Goal: Task Accomplishment & Management: Use online tool/utility

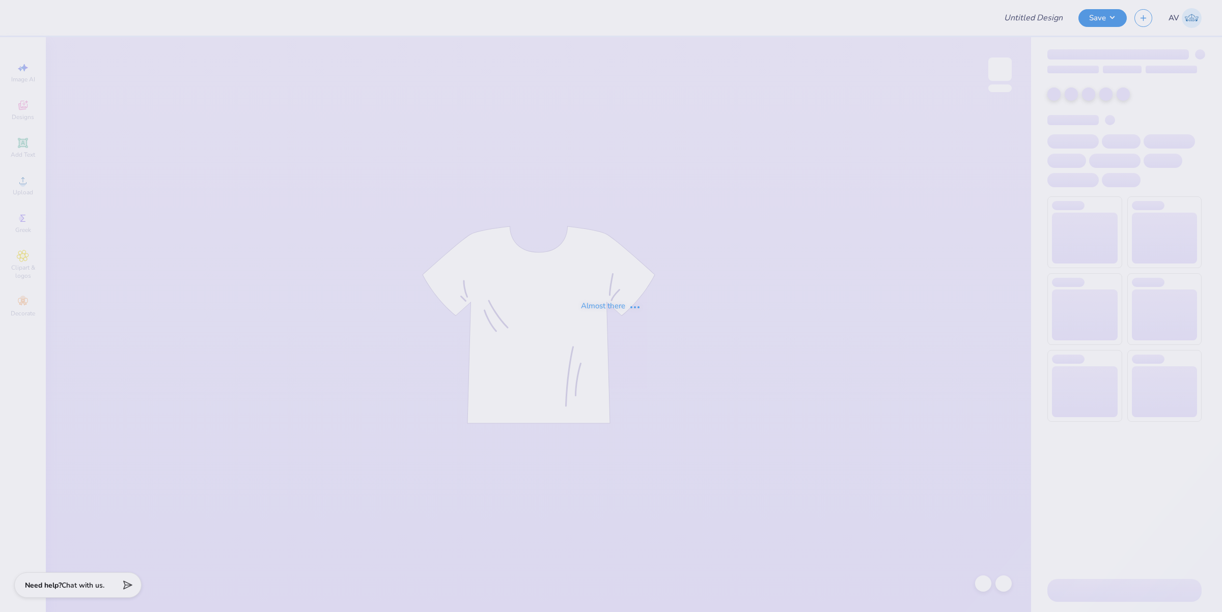
type input "GPHI Fam weekend"
click at [1001, 70] on div "Almost there" at bounding box center [611, 306] width 1222 height 612
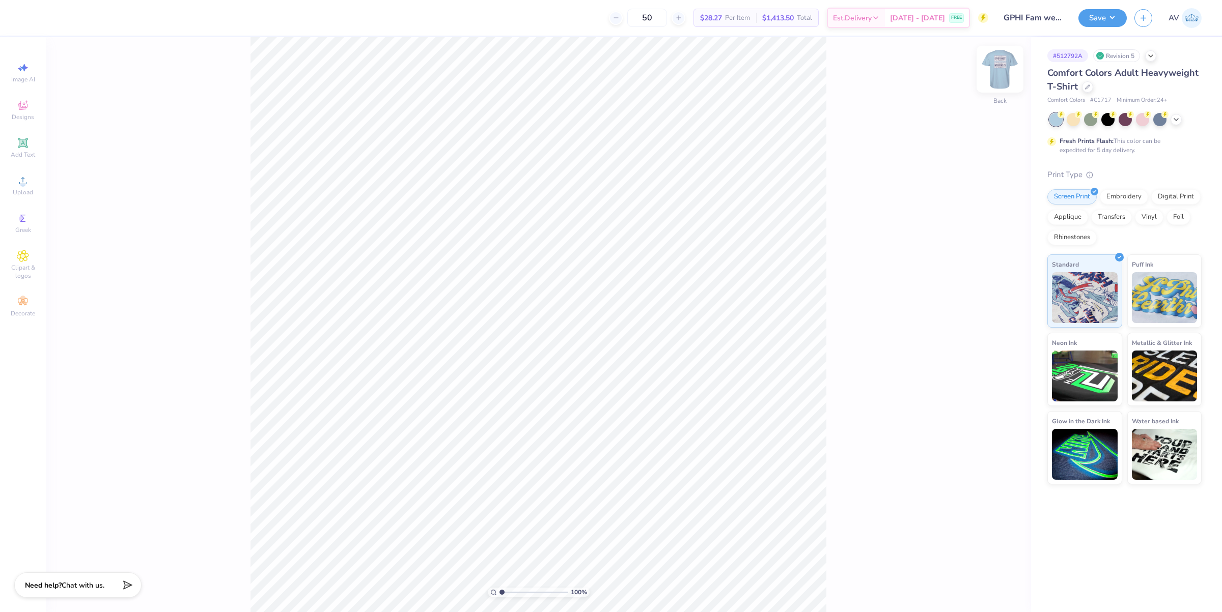
click at [1001, 70] on img at bounding box center [999, 69] width 41 height 41
type input "9.05"
type input "4.43"
type input "3.47"
type input "7.39645356491642"
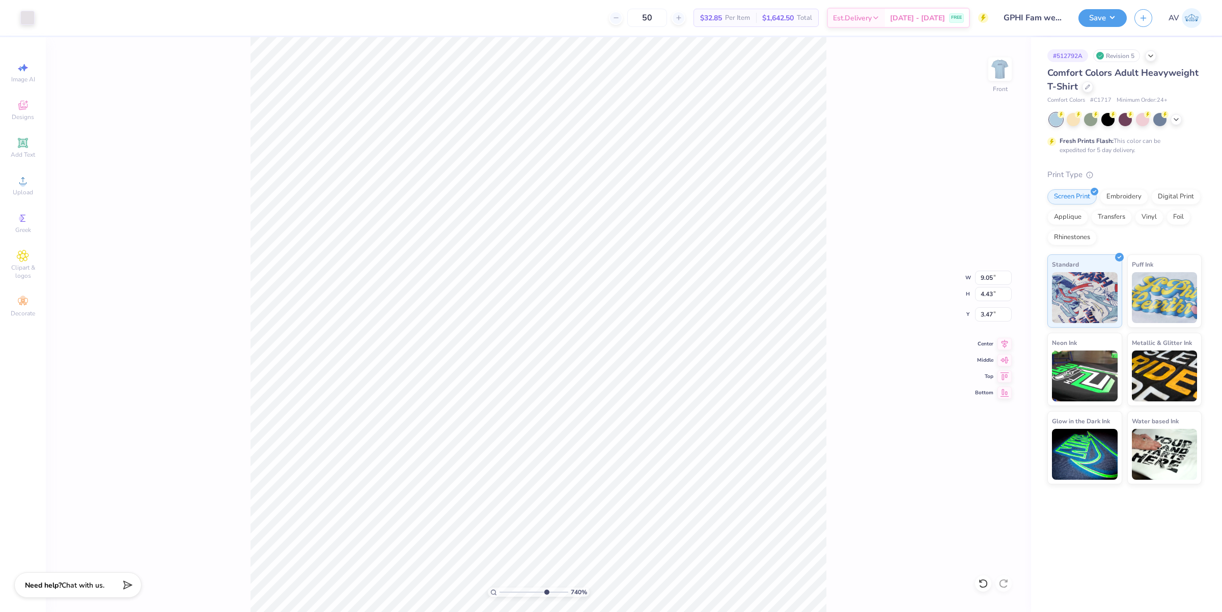
type input "0.68"
type input "1.65"
type input "4.95"
type input "2.11779454665502"
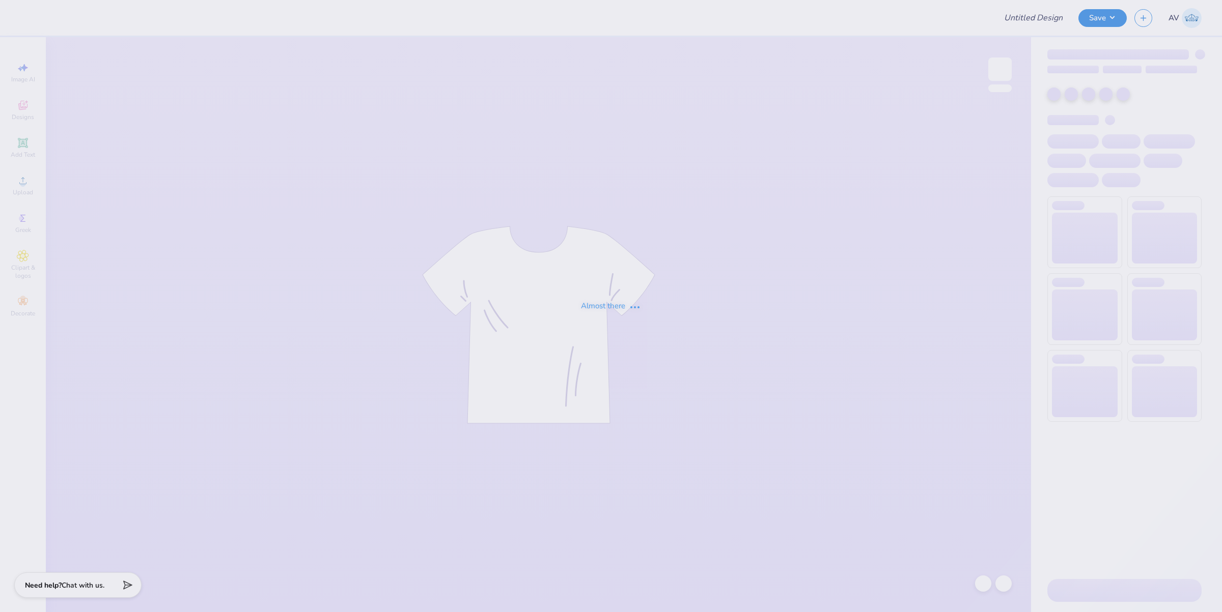
type input "Parents Weekend ZTA"
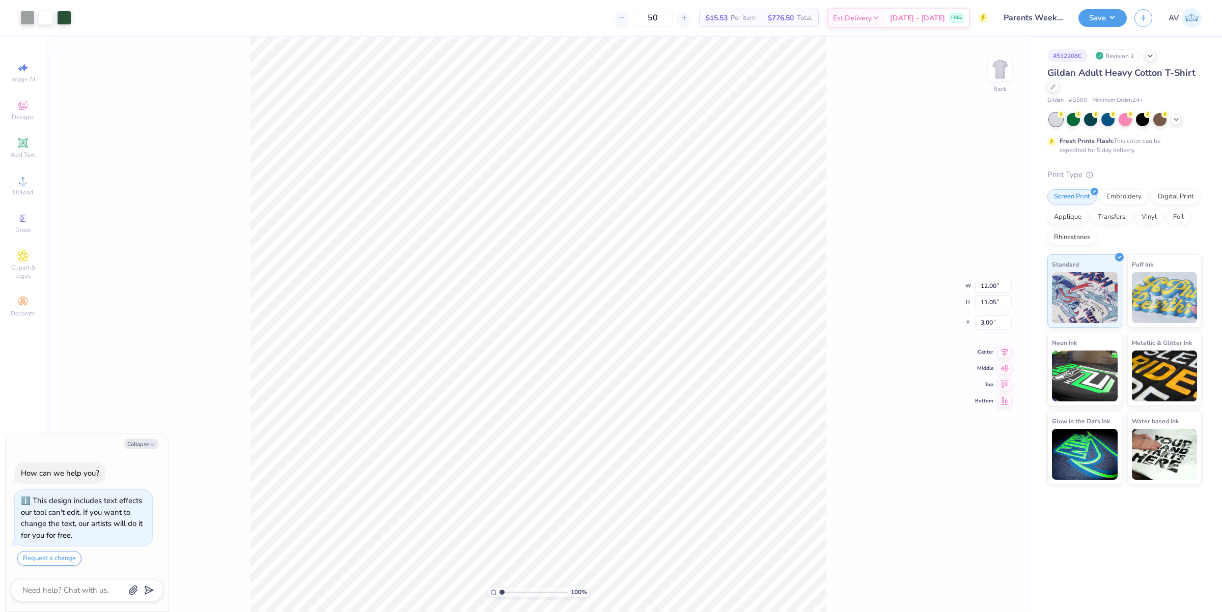
type textarea "x"
type input "5.72"
type input "1.01"
type input "12.84"
type textarea "x"
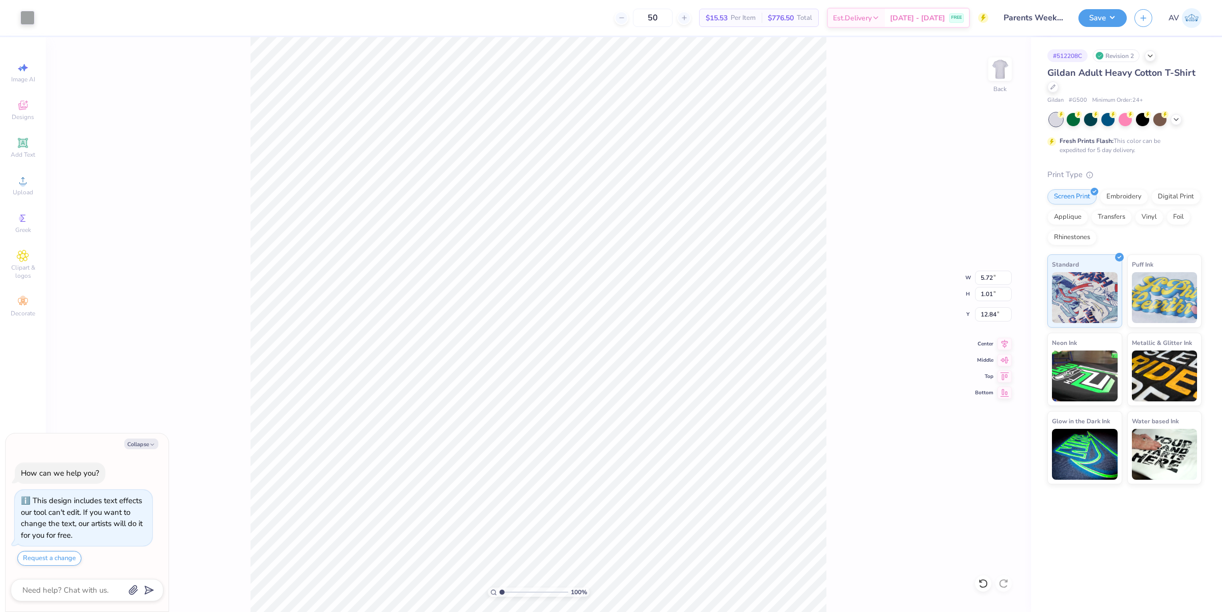
type input "5.69"
type input "0.98"
type input "12.85"
type textarea "x"
type input "12.76"
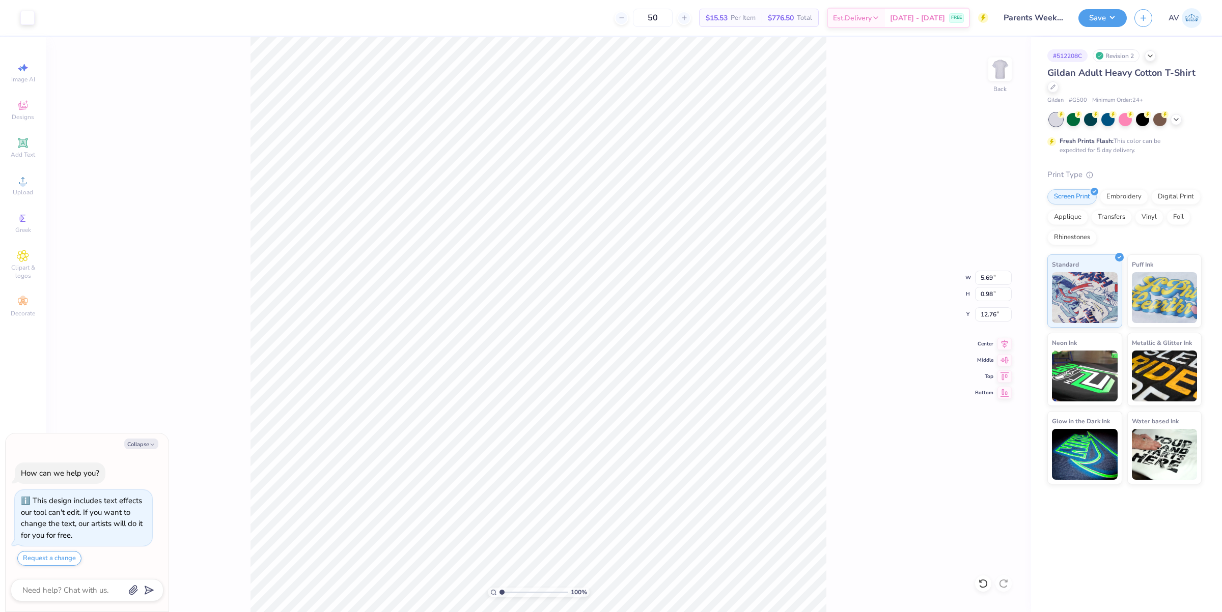
type textarea "x"
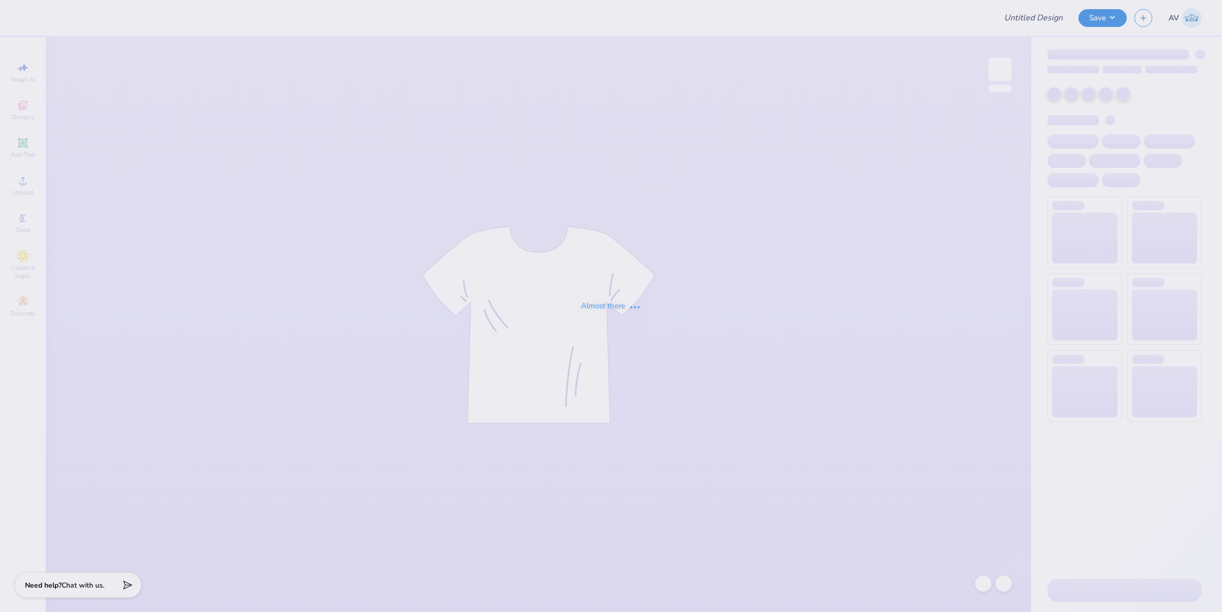
type input "[PERSON_NAME] : The [GEOGRAPHIC_DATA][US_STATE]"
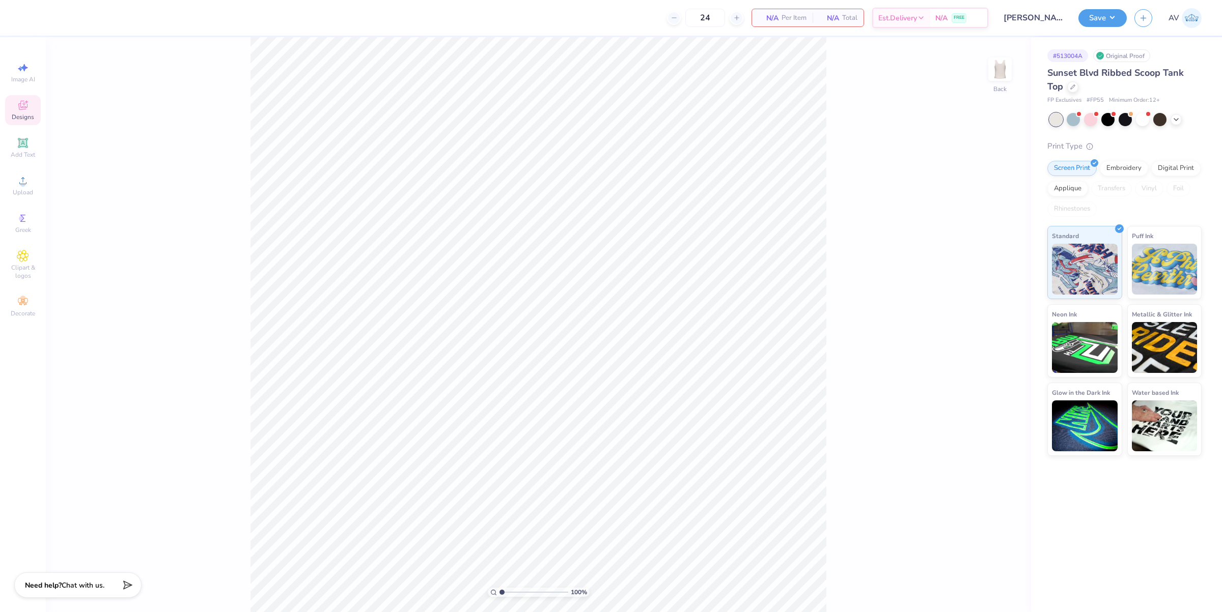
click at [25, 110] on icon at bounding box center [23, 105] width 12 height 12
click at [73, 56] on input "text" at bounding box center [135, 57] width 130 height 10
paste input "Floral Vase"
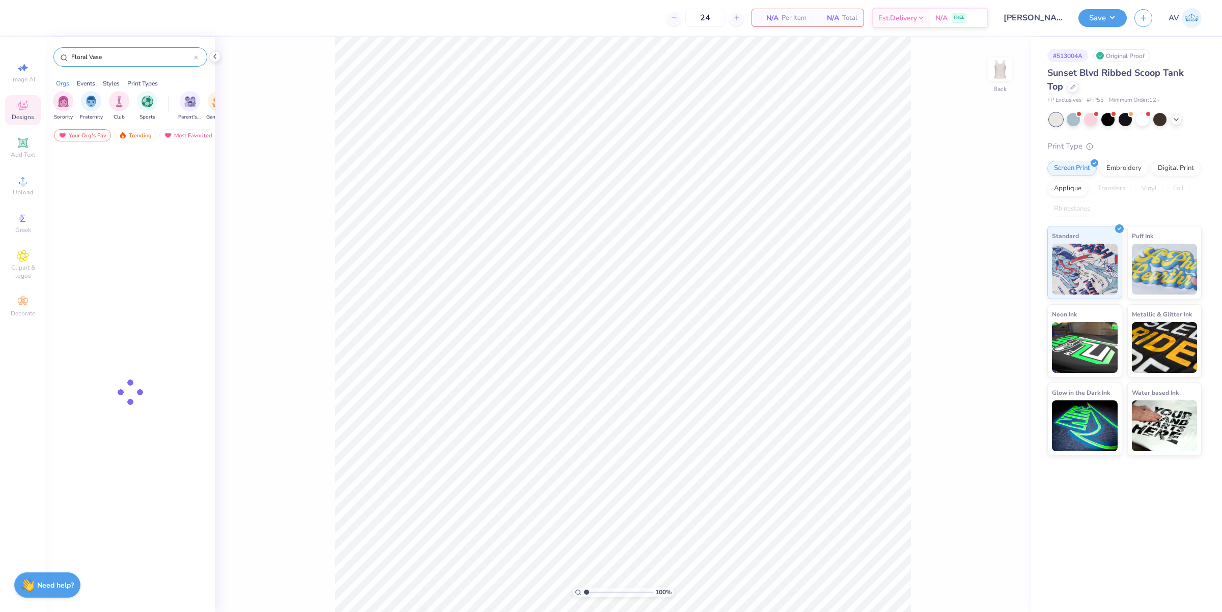
type input "Floral Vase"
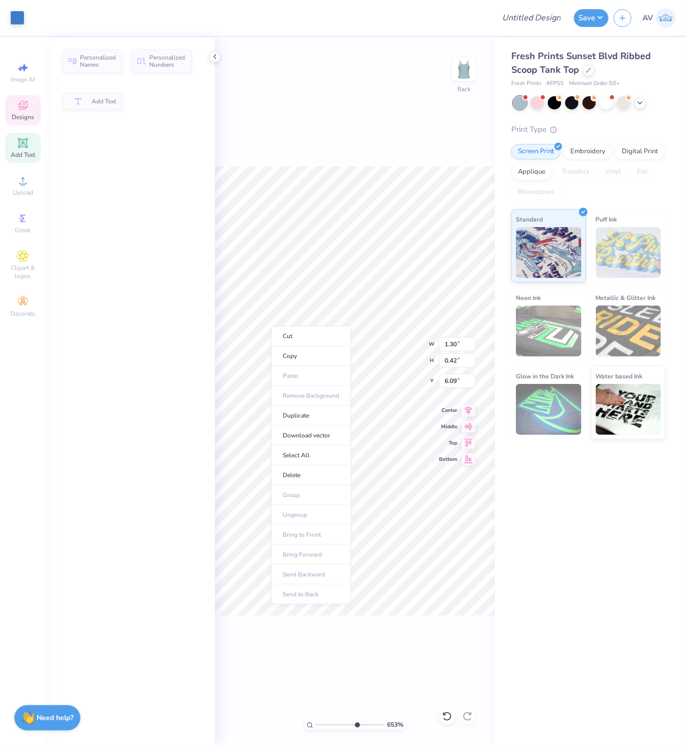
type input "6.52693915469143"
type input "1.30"
type input "0.42"
type input "6.09"
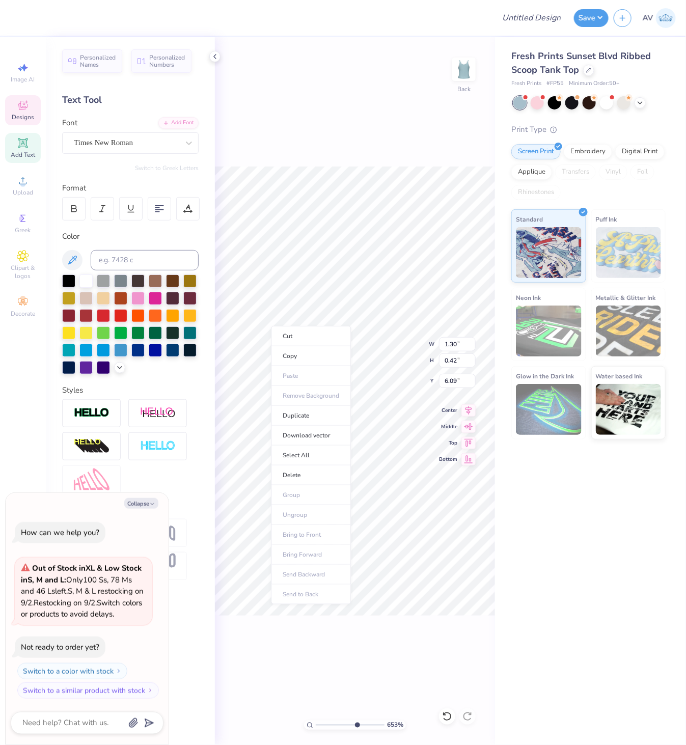
type textarea "x"
click at [584, 541] on div "Fresh Prints Sunset Blvd Ribbed Scoop Tank Top Fresh Prints # FP55 Minimum Orde…" at bounding box center [590, 391] width 191 height 708
type input "3.49252649488537"
type input "3.87"
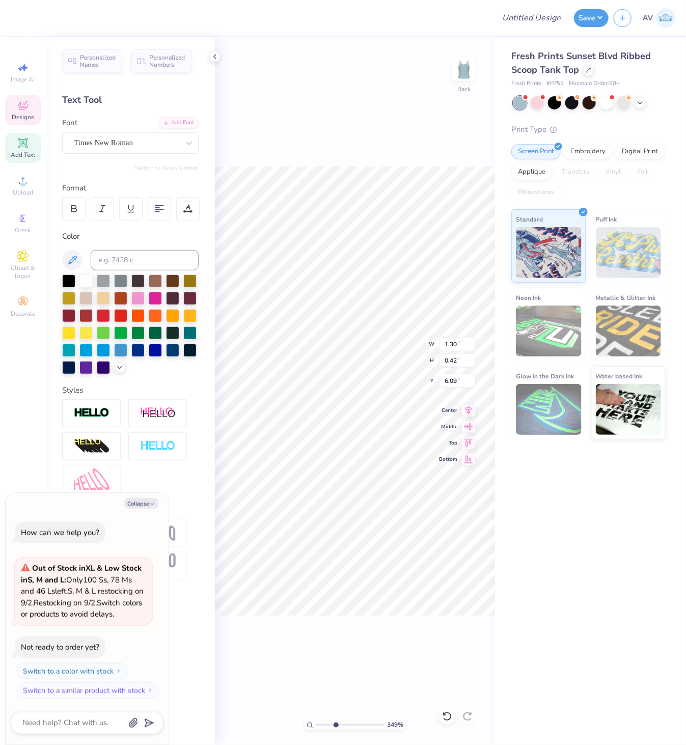
type input "5.49"
type input "2.45"
type textarea "x"
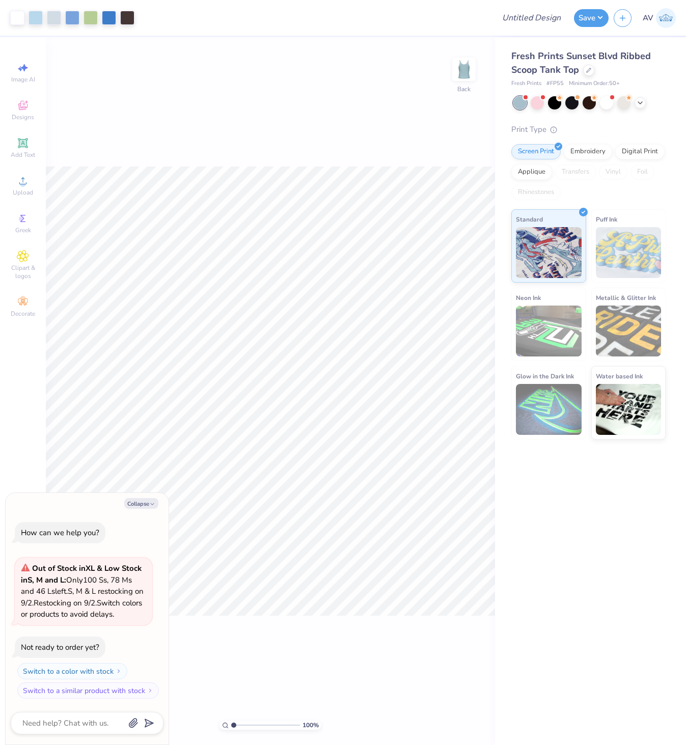
type textarea "x"
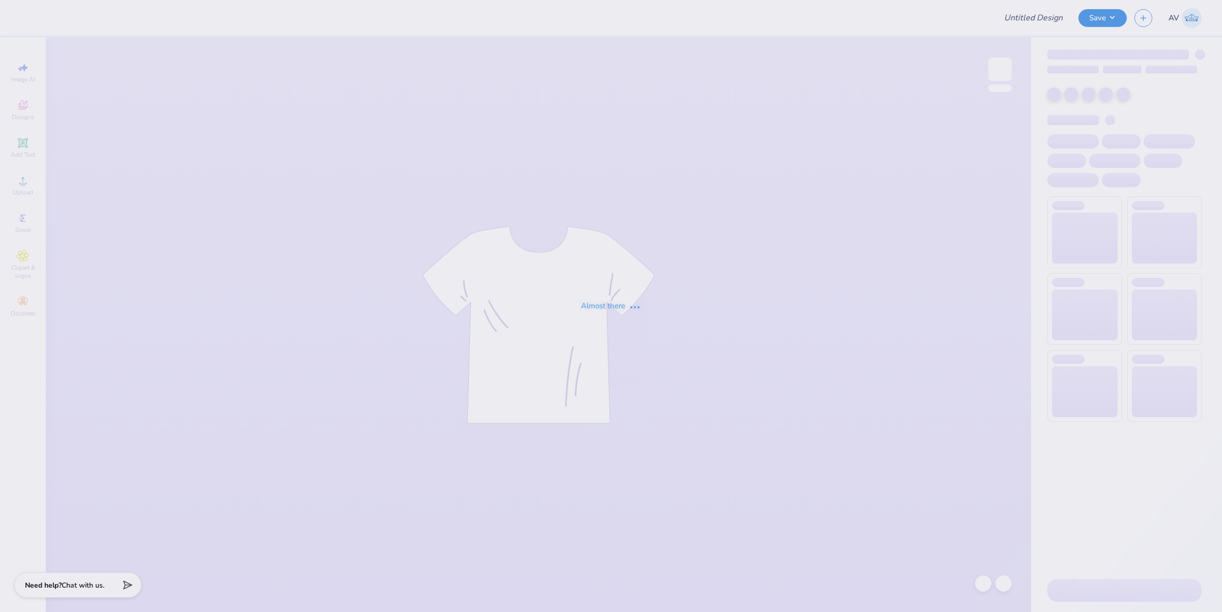
type input "Ski Team General Merch!"
